Goal: Entertainment & Leisure: Consume media (video, audio)

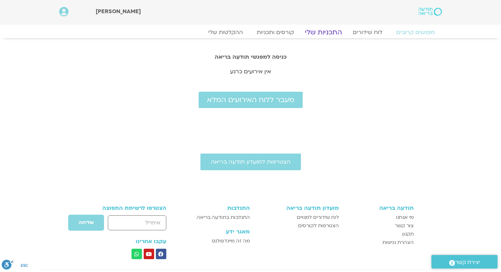
click at [326, 35] on link "התכניות שלי" at bounding box center [323, 32] width 54 height 8
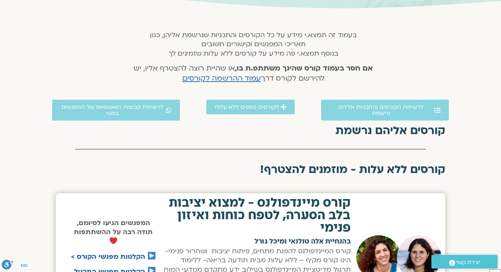
scroll to position [120, 0]
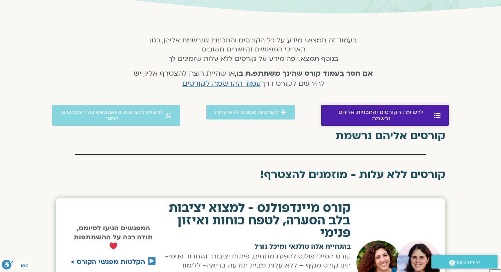
click at [339, 114] on span "לרשימת הקורסים והתכניות אליהם נרשמת" at bounding box center [380, 115] width 103 height 13
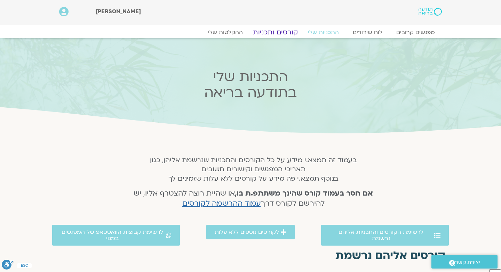
click at [284, 32] on link "קורסים ותכניות" at bounding box center [275, 32] width 61 height 8
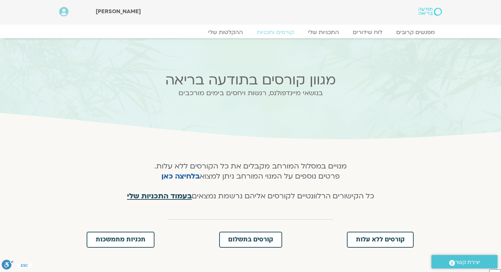
click at [164, 196] on span "בעמוד התכניות שלי" at bounding box center [159, 196] width 65 height 10
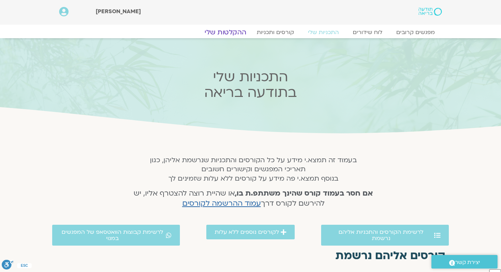
click at [238, 33] on link "ההקלטות שלי" at bounding box center [225, 32] width 58 height 8
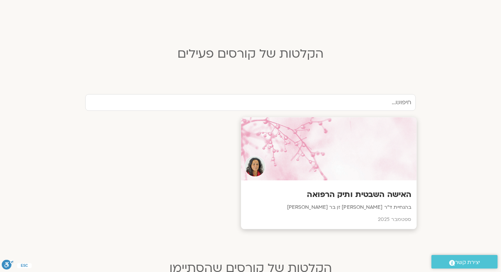
click at [329, 145] on div at bounding box center [329, 149] width 176 height 63
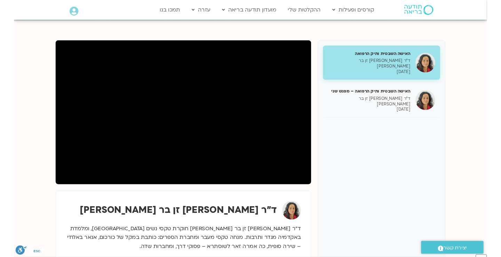
scroll to position [69, 0]
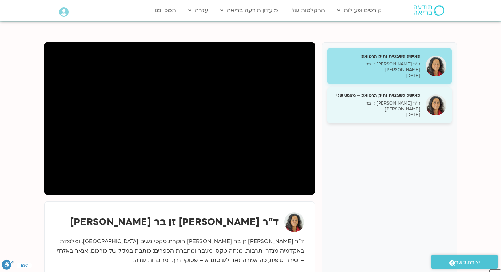
click at [357, 101] on p "ד״ר [PERSON_NAME] זן בר [PERSON_NAME]" at bounding box center [377, 107] width 88 height 12
